Goal: Task Accomplishment & Management: Manage account settings

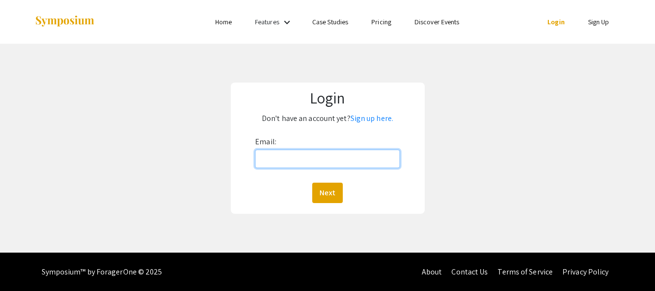
click at [302, 159] on input "Email:" at bounding box center [327, 158] width 145 height 18
type input "[EMAIL_ADDRESS][DOMAIN_NAME]"
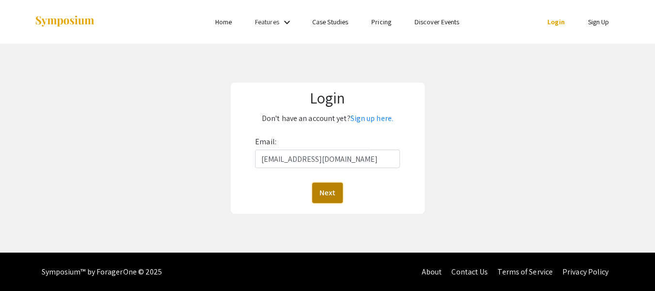
click at [319, 189] on button "Next" at bounding box center [327, 192] width 31 height 20
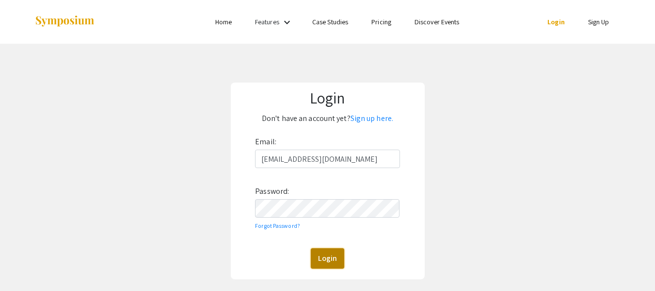
click at [327, 260] on button "Login" at bounding box center [327, 258] width 33 height 20
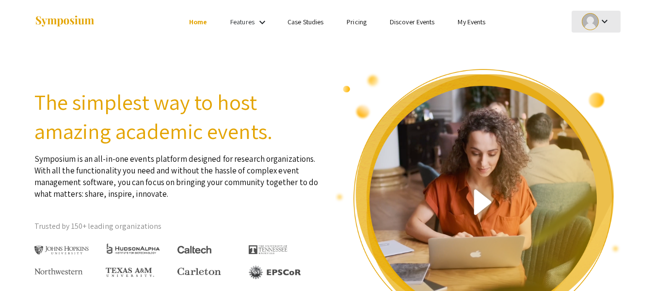
click at [603, 17] on mat-icon "keyboard_arrow_down" at bounding box center [605, 22] width 12 height 12
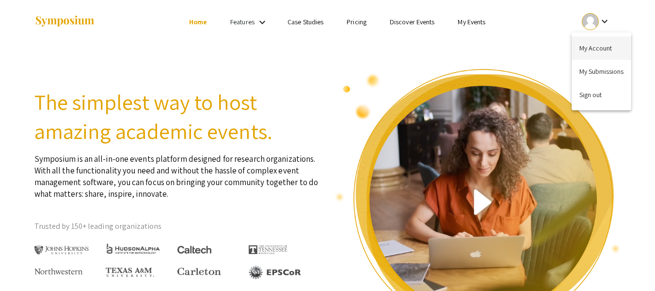
click at [602, 47] on button "My Account" at bounding box center [602, 47] width 60 height 23
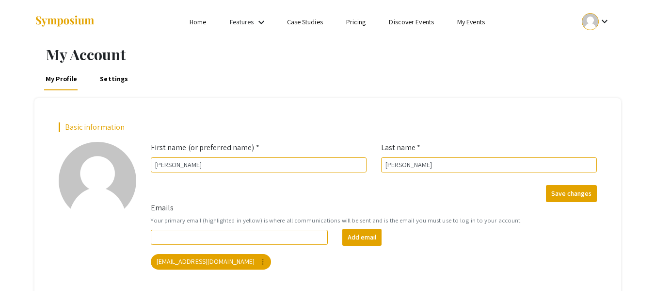
click at [601, 26] on mat-icon "keyboard_arrow_down" at bounding box center [605, 22] width 12 height 12
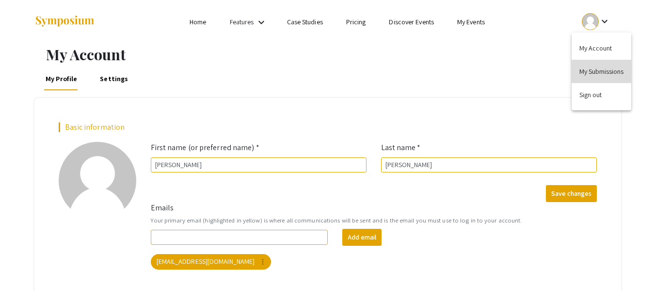
click at [600, 72] on button "My Submissions" at bounding box center [602, 71] width 60 height 23
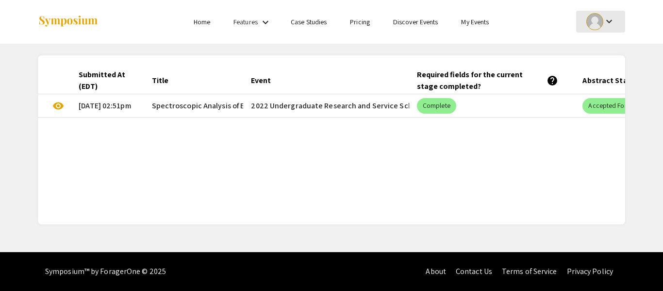
click at [605, 17] on mat-icon "keyboard_arrow_down" at bounding box center [609, 22] width 12 height 12
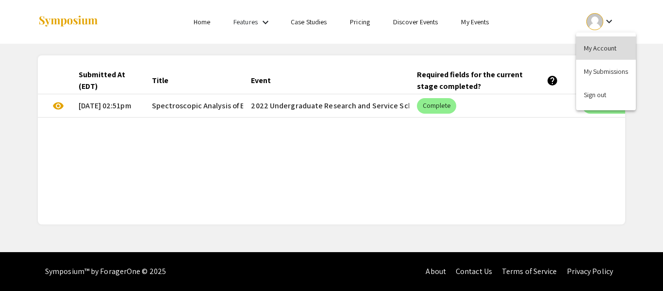
click at [592, 48] on button "My Account" at bounding box center [606, 47] width 60 height 23
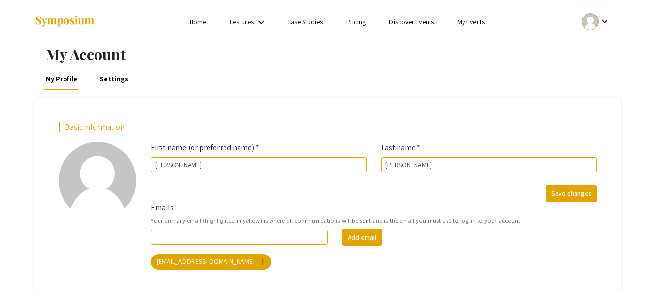
scroll to position [64, 0]
